Goal: Check status: Check status

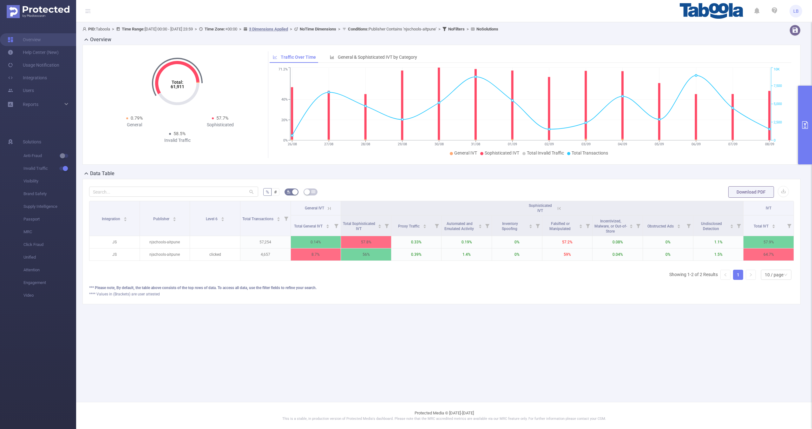
click at [800, 123] on button "primary" at bounding box center [805, 125] width 14 height 79
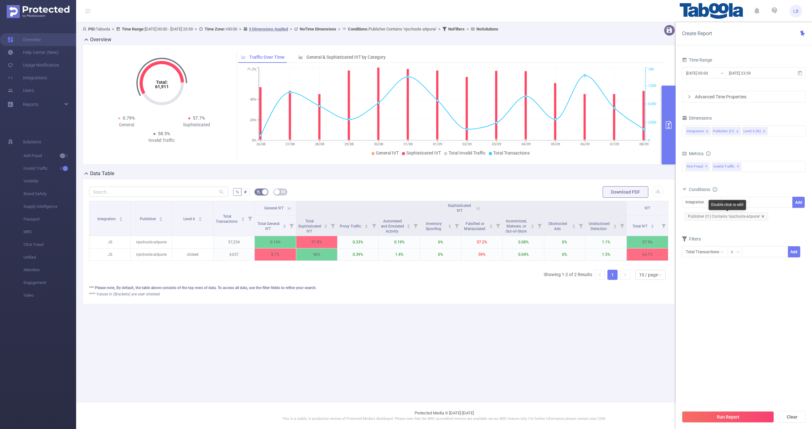
click at [761, 216] on icon "icon: close" at bounding box center [762, 216] width 2 height 2
click at [703, 202] on div "Integration" at bounding box center [696, 202] width 23 height 10
click at [704, 224] on li "Publisher (l1)" at bounding box center [701, 225] width 38 height 10
click at [761, 203] on div at bounding box center [770, 202] width 36 height 10
paste input "krishplayschool-jrdiagnosticsin"
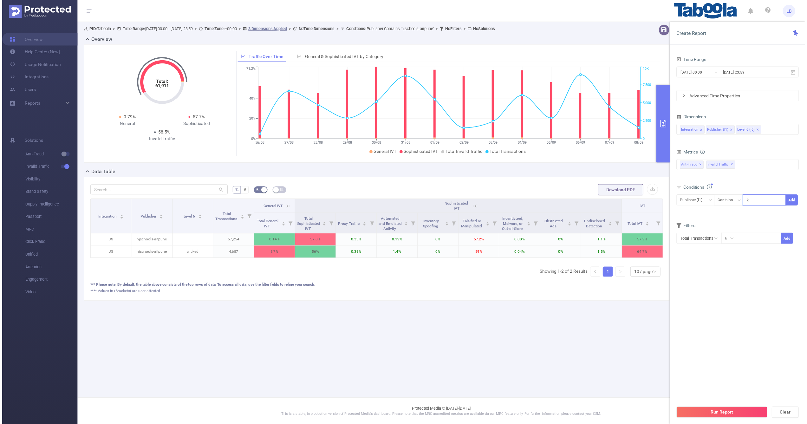
scroll to position [0, 16]
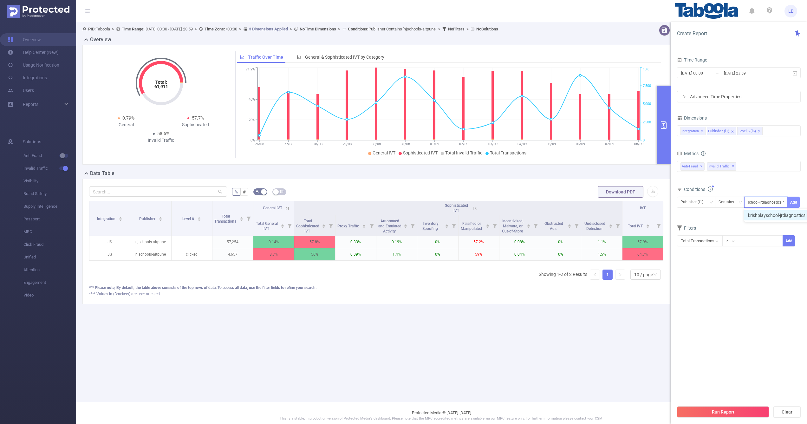
type input "krishplayschool-jrdiagnosticsin"
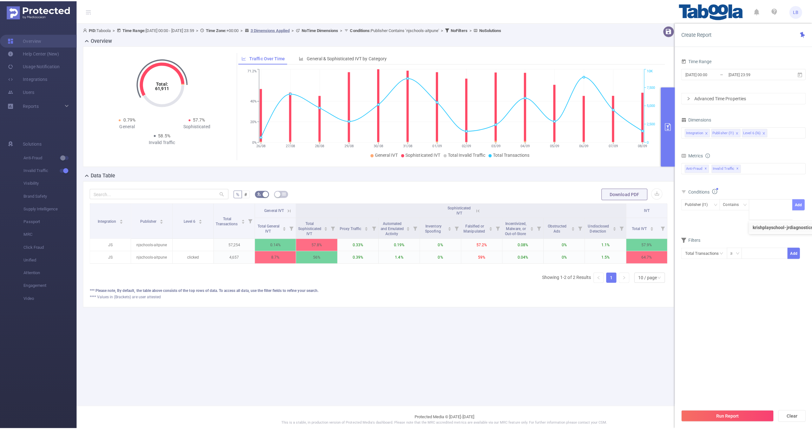
scroll to position [0, 0]
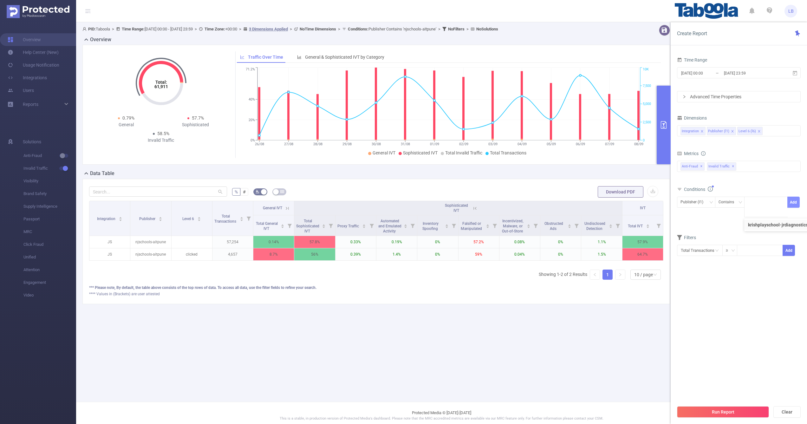
click at [796, 203] on button "Add" at bounding box center [793, 202] width 12 height 11
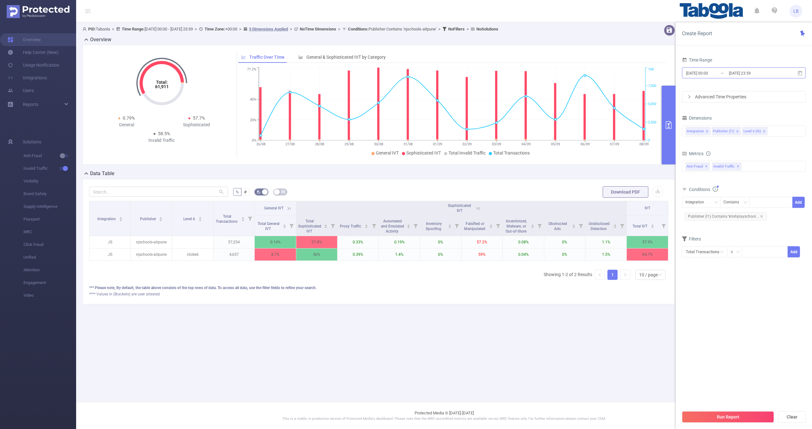
click at [709, 70] on input "[DATE] 00:00" at bounding box center [710, 73] width 51 height 9
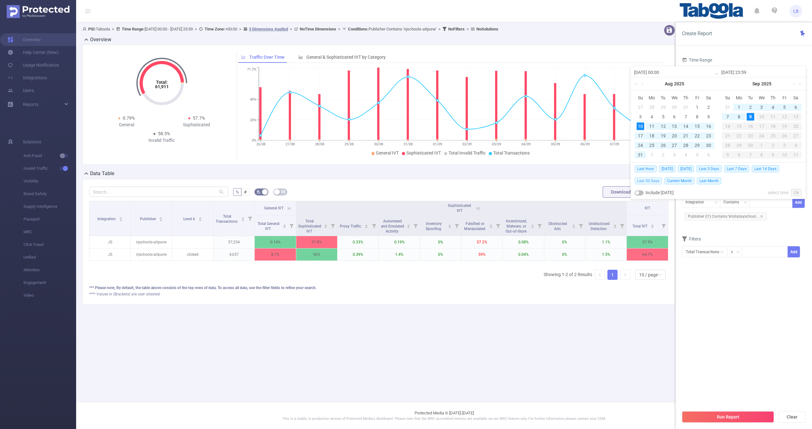
click at [647, 181] on span "Last 30 Days" at bounding box center [647, 180] width 27 height 7
type input "[DATE] 00:00"
type input "[DATE] 23:59"
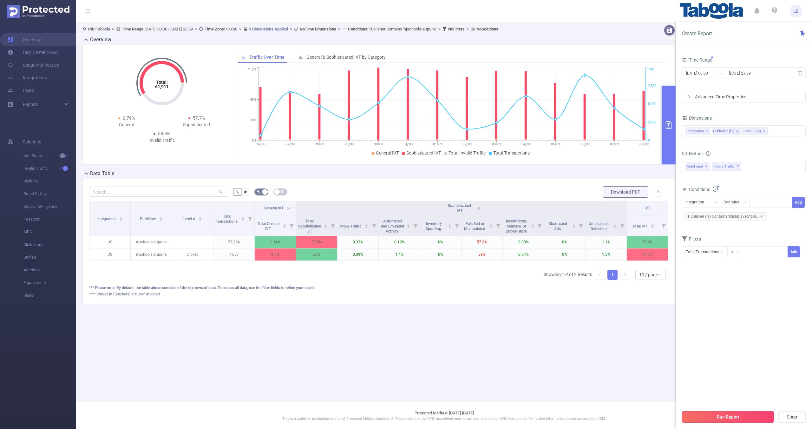
click at [720, 414] on button "Run Report" at bounding box center [728, 416] width 92 height 11
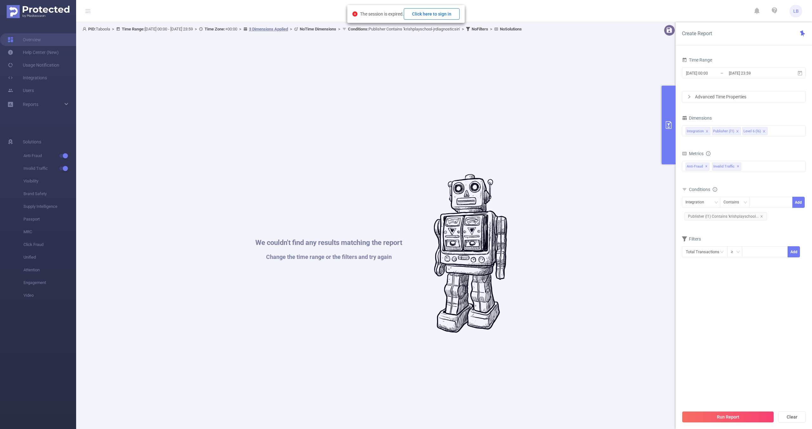
click at [448, 15] on button "Click here to sign in" at bounding box center [432, 13] width 56 height 11
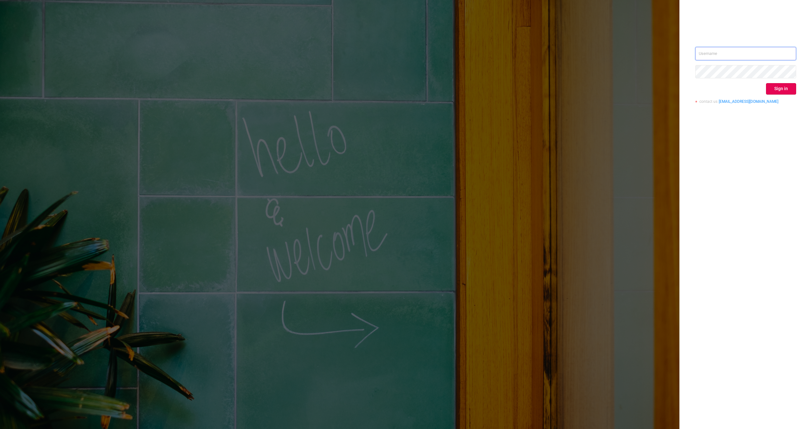
click at [723, 60] on input "text" at bounding box center [745, 53] width 101 height 13
type input "liron.b@taboola.com"
click at [774, 89] on button "Sign in" at bounding box center [781, 88] width 30 height 11
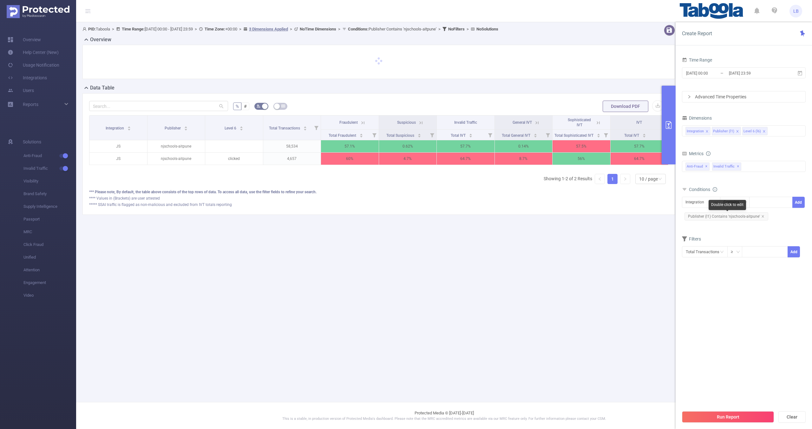
click at [763, 217] on span "Publisher (l1) Contains 'njschools-aitpune'" at bounding box center [726, 216] width 84 height 8
click at [762, 215] on icon "icon: close" at bounding box center [762, 216] width 3 height 3
click at [699, 200] on div "Integration" at bounding box center [696, 202] width 23 height 10
click at [709, 224] on li "Publisher (l1)" at bounding box center [701, 225] width 38 height 10
click at [764, 203] on div at bounding box center [770, 202] width 36 height 10
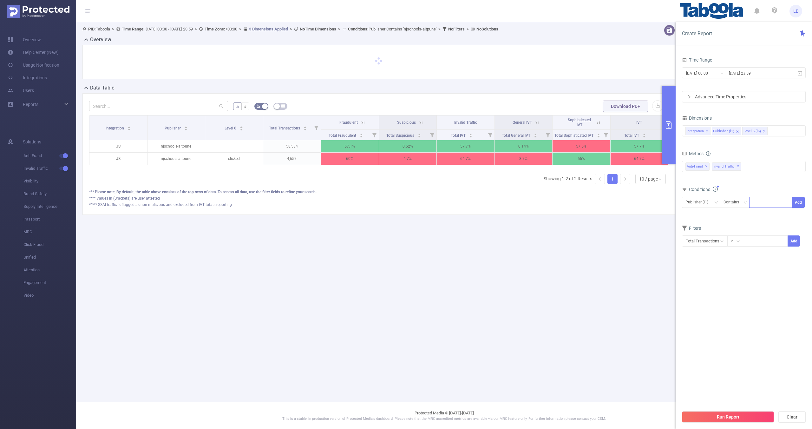
paste input "krishplayschool-jrdiagnosticsin"
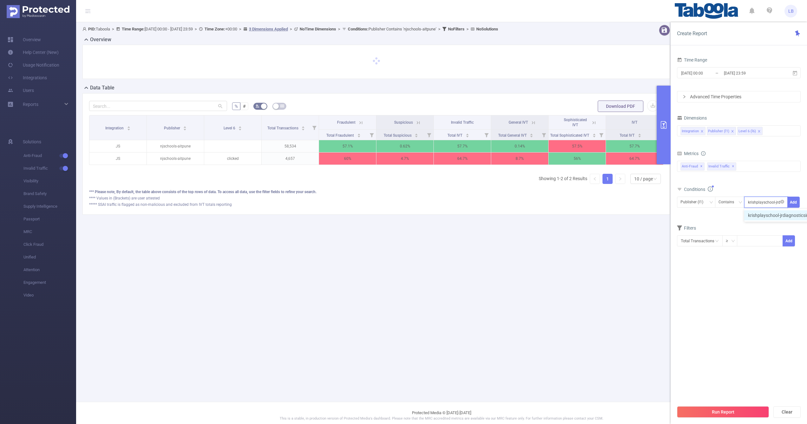
scroll to position [0, 16]
type input "krishplayschool-jrdiagnosticsin"
click at [790, 204] on button "Add" at bounding box center [793, 202] width 12 height 11
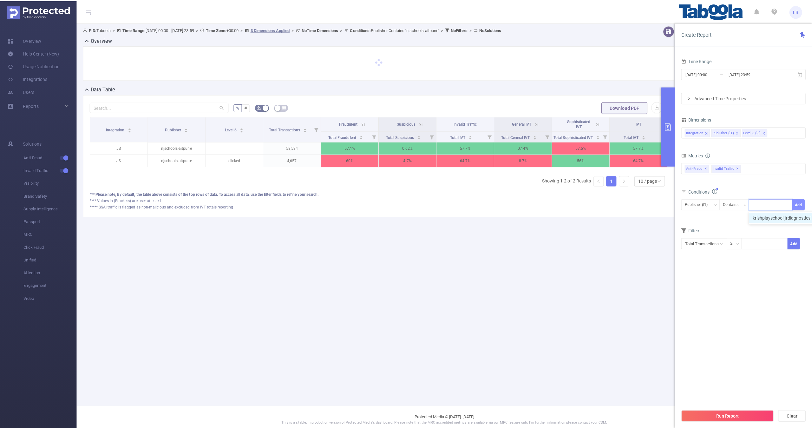
scroll to position [0, 0]
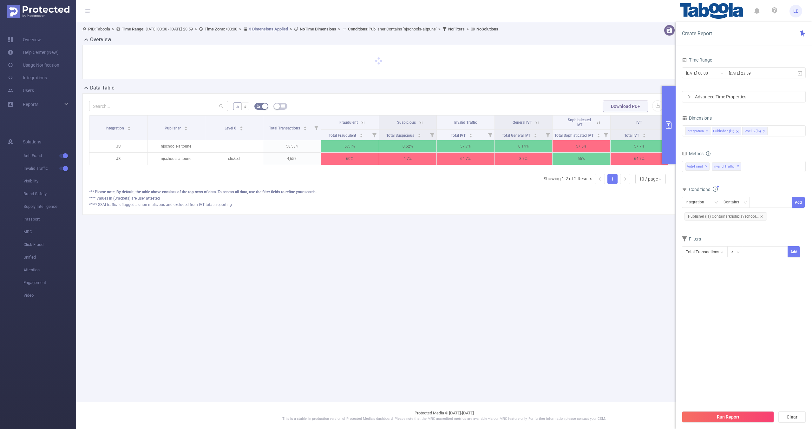
click at [729, 404] on section "Time Range 2025-08-09 00:00 _ 2025-09-08 23:59 Advanced Time Properties Dimensi…" at bounding box center [744, 230] width 124 height 351
click at [730, 417] on button "Run Report" at bounding box center [728, 416] width 92 height 11
